Goal: Information Seeking & Learning: Find specific page/section

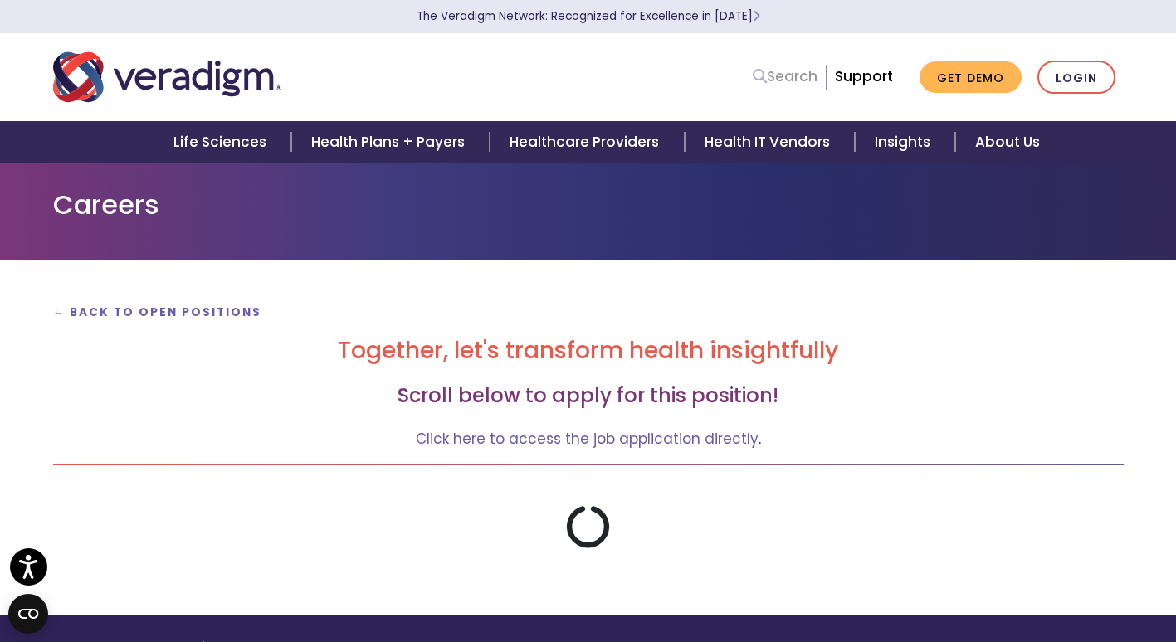
click at [812, 85] on link "Search" at bounding box center [785, 77] width 65 height 22
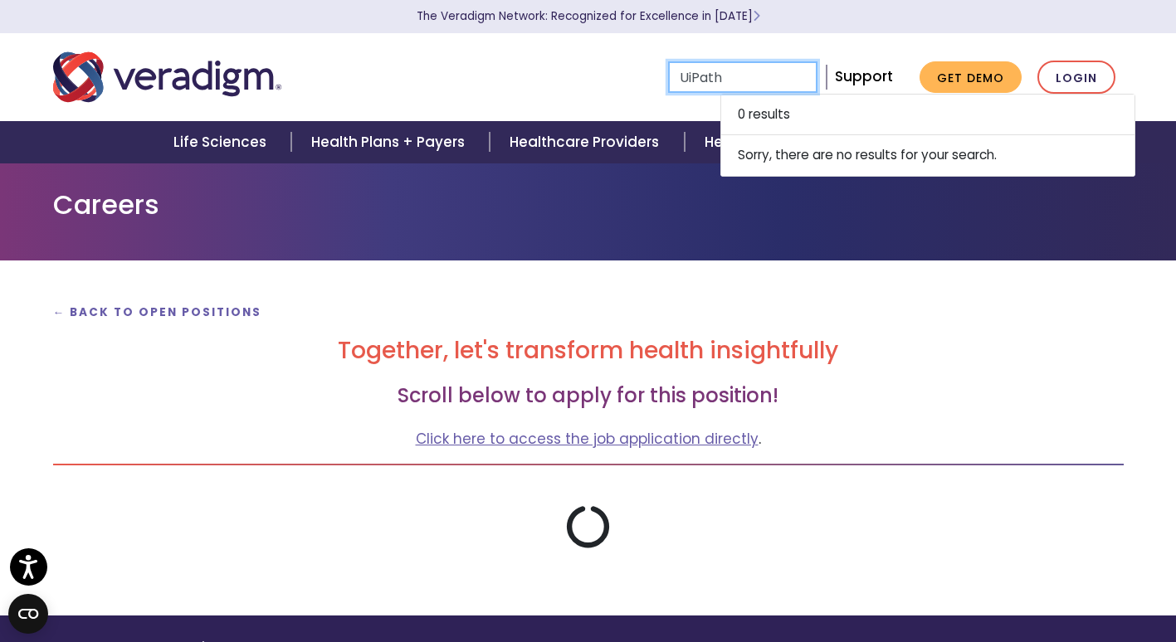
type input "UiPath"
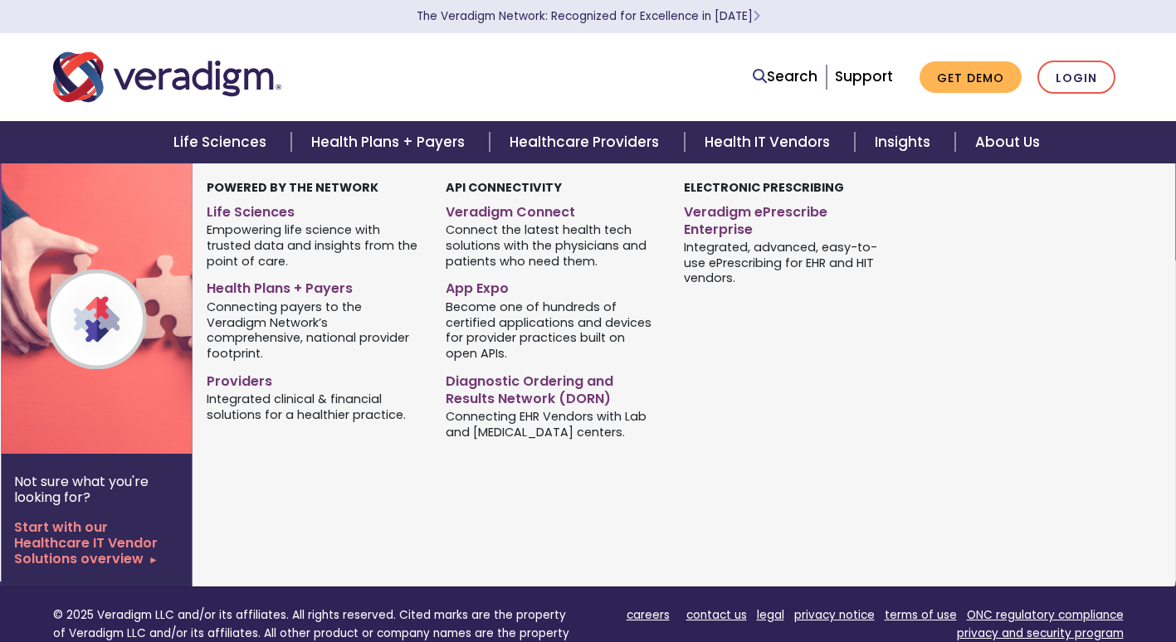
type input "UiPath"
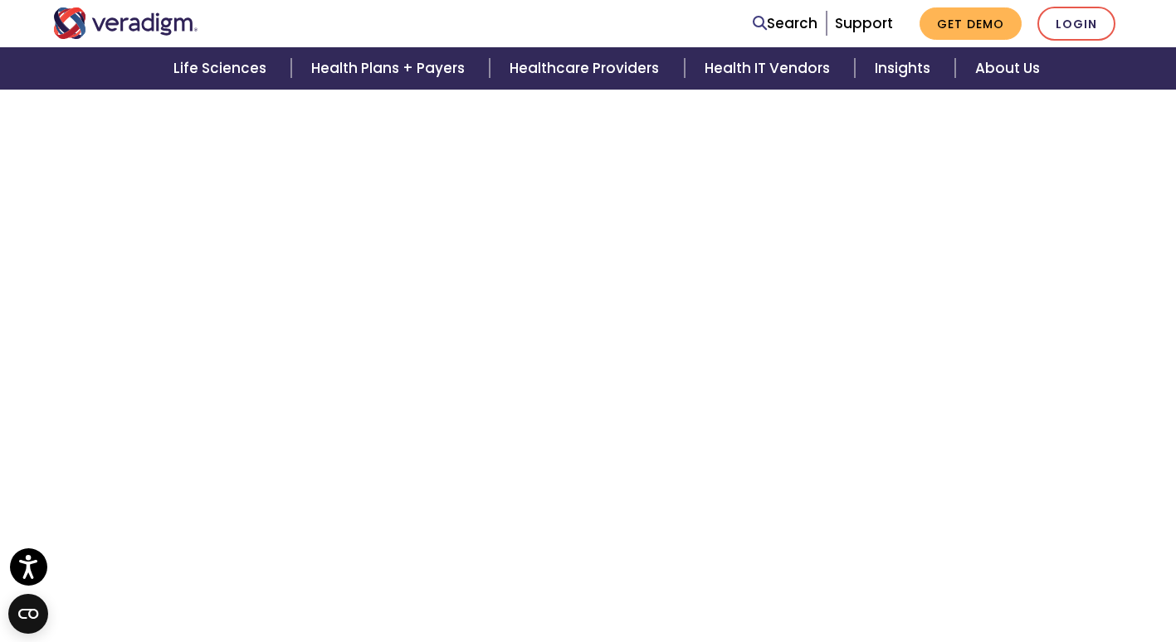
scroll to position [1500, 0]
